Goal: Navigation & Orientation: Find specific page/section

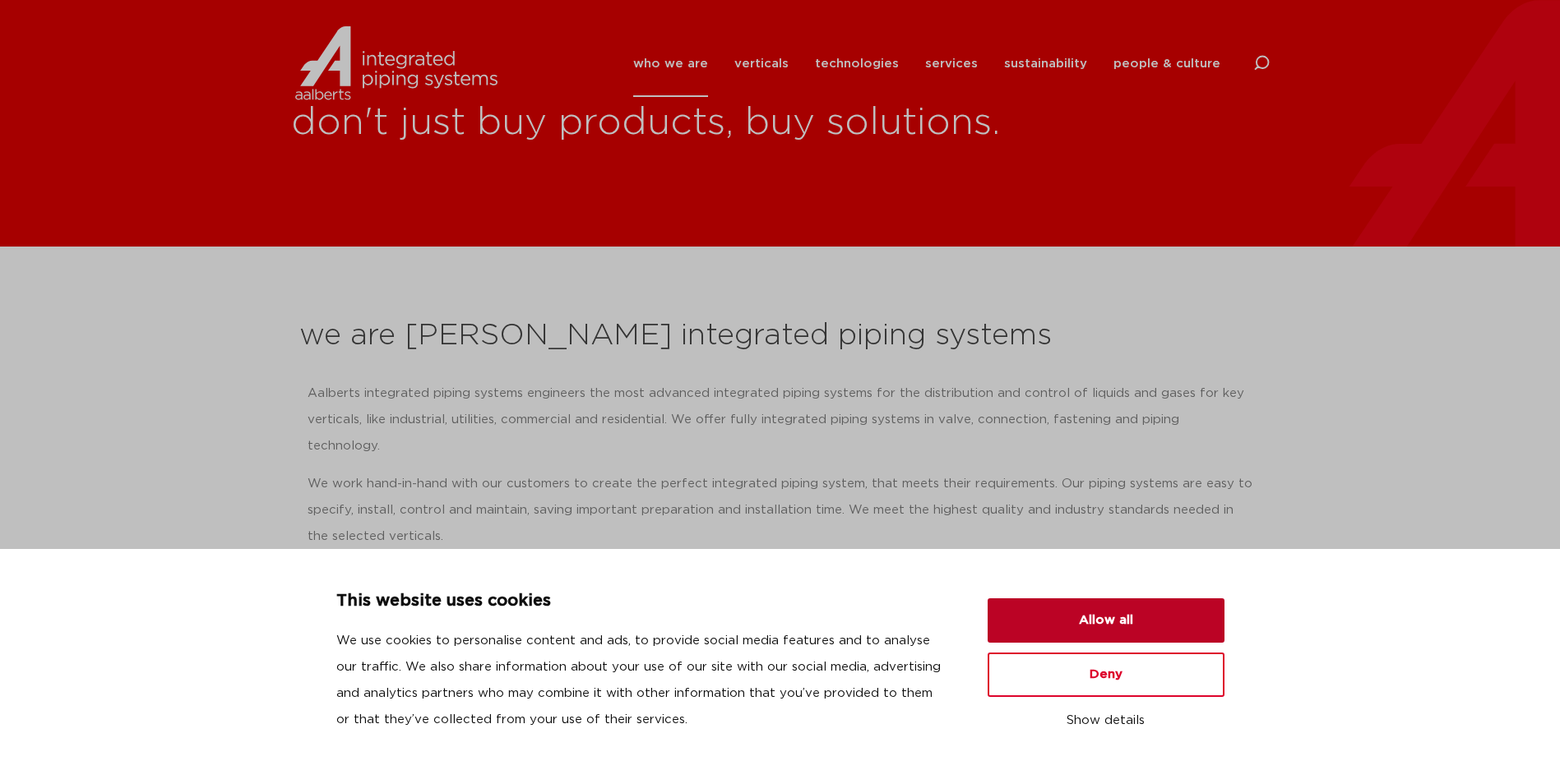
click at [1110, 618] on button "Allow all" at bounding box center [1106, 621] width 237 height 45
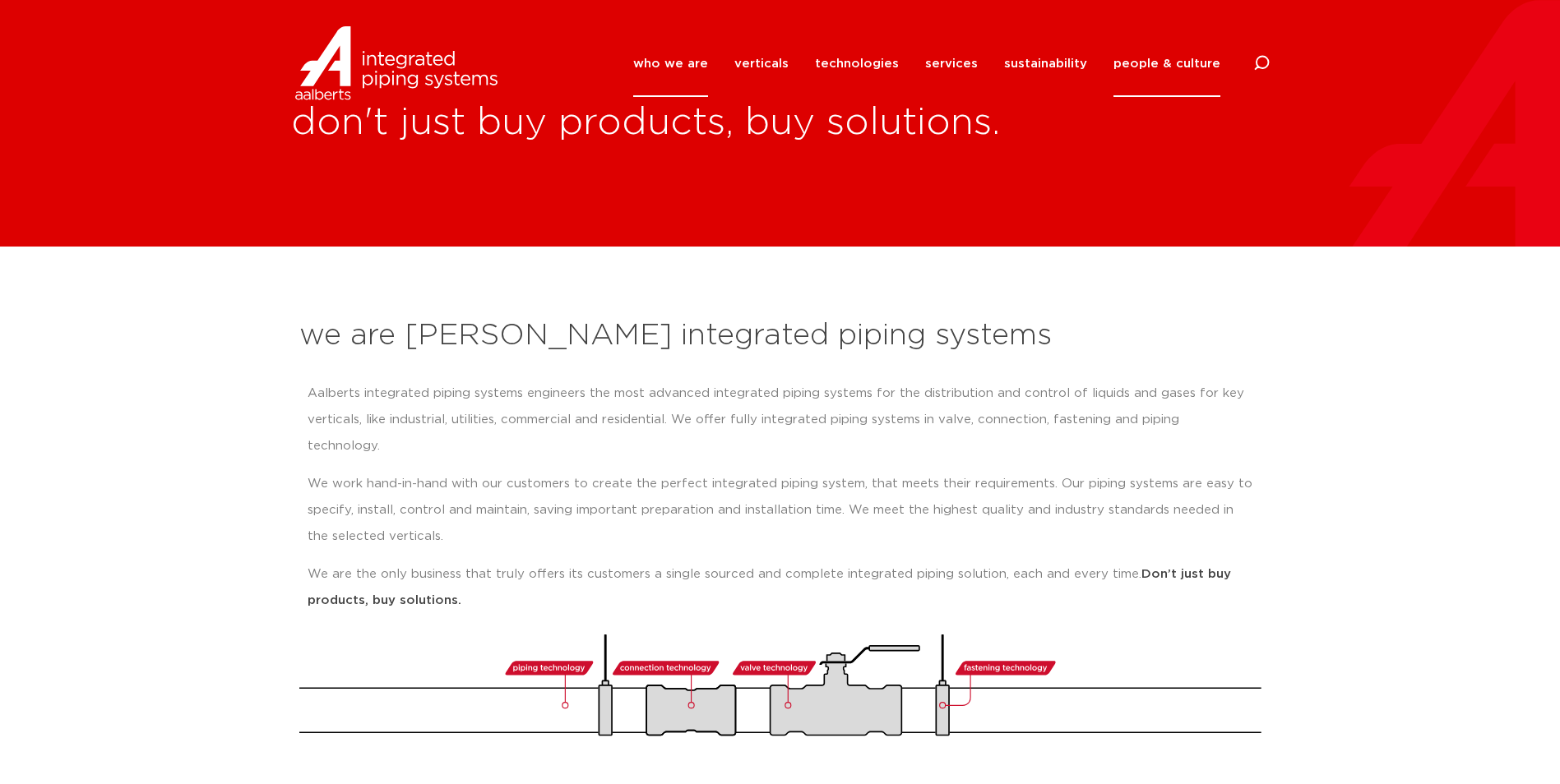
click at [1131, 53] on link "people & culture" at bounding box center [1167, 63] width 107 height 67
drag, startPoint x: 29, startPoint y: 395, endPoint x: 40, endPoint y: 395, distance: 11.0
click at [29, 395] on section "we are Aalberts integrated piping systems Aalberts integrated piping systems en…" at bounding box center [780, 518] width 1560 height 543
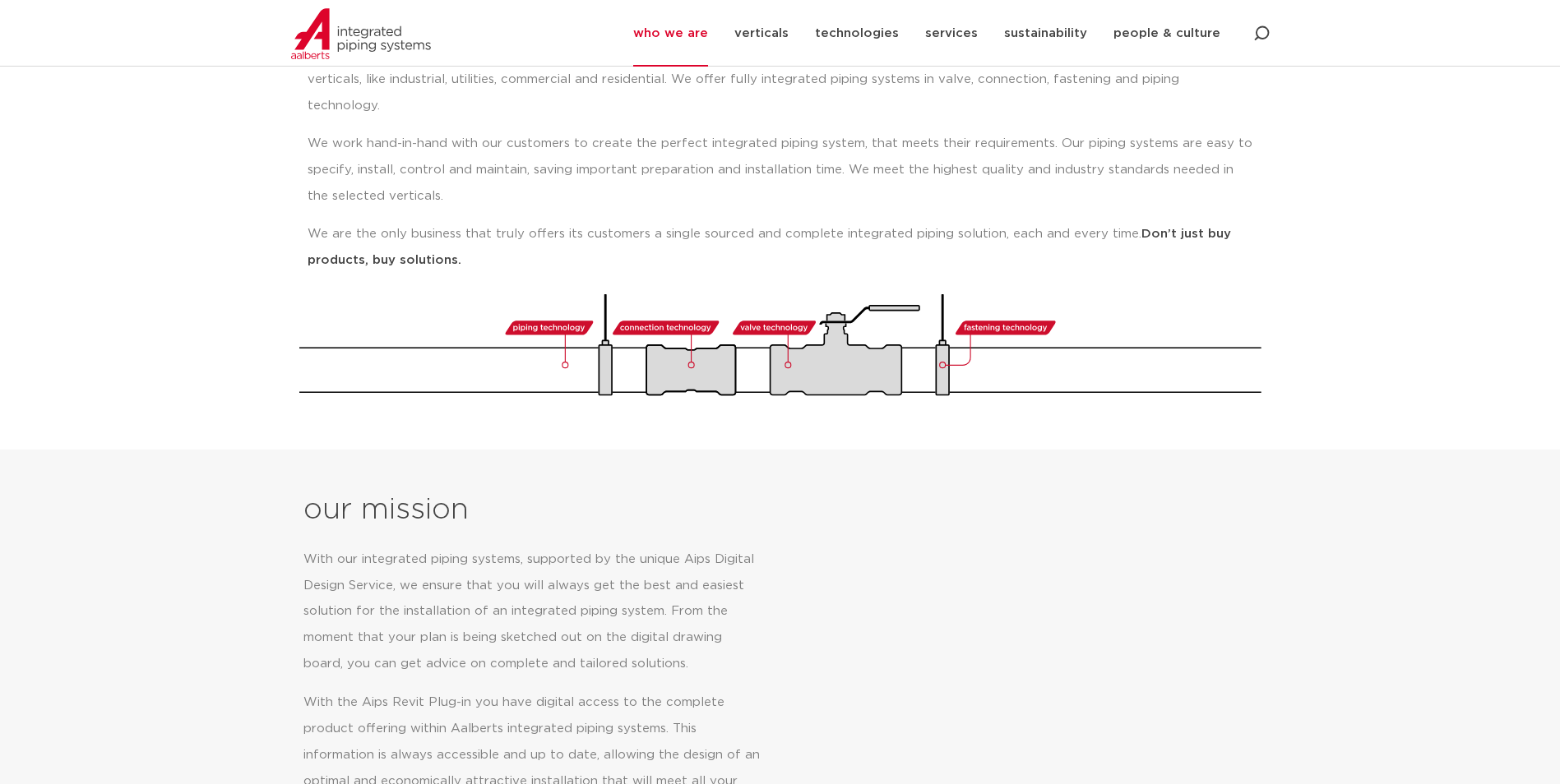
scroll to position [165, 0]
